Goal: Transaction & Acquisition: Book appointment/travel/reservation

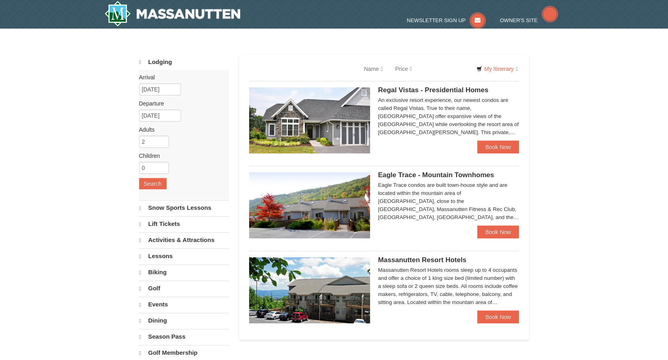
select select "10"
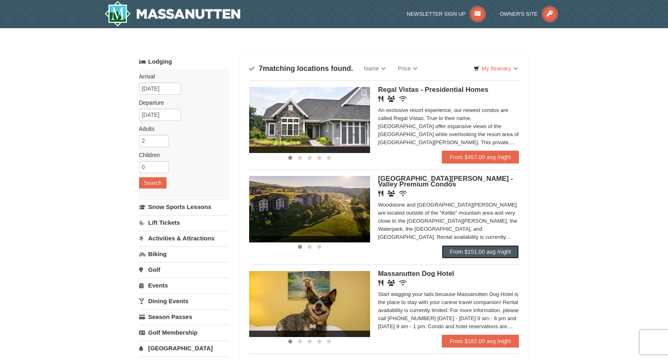
click at [484, 250] on link "From $151.00 avg /night" at bounding box center [480, 251] width 77 height 13
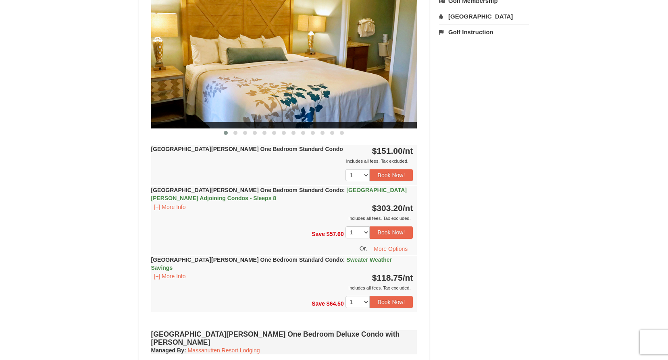
scroll to position [484, 0]
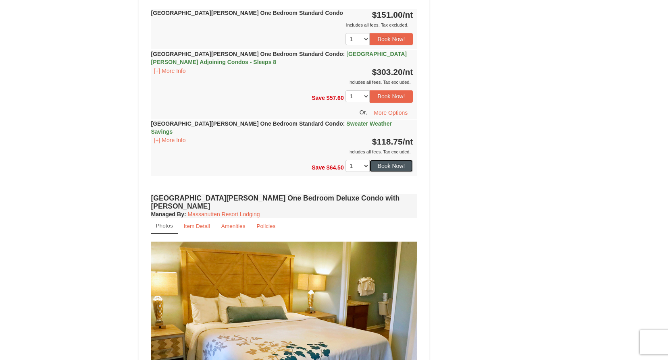
click at [388, 160] on button "Book Now!" at bounding box center [392, 166] width 44 height 12
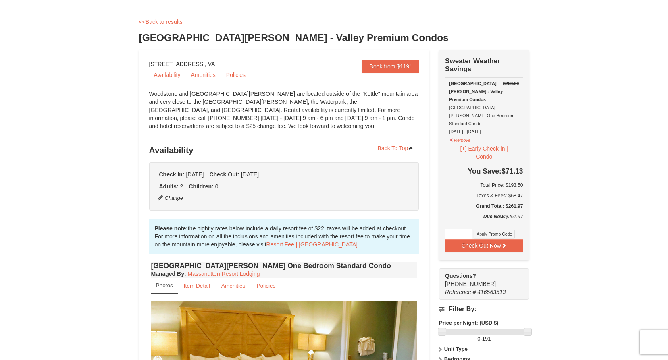
scroll to position [0, 0]
